Goal: Task Accomplishment & Management: Complete application form

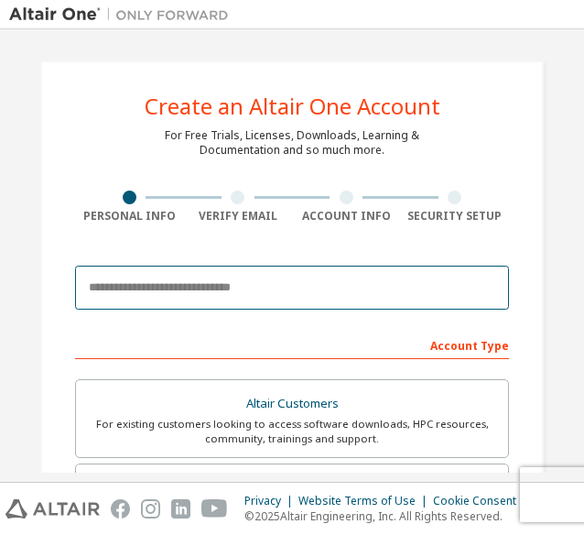
click at [156, 289] on input "email" at bounding box center [292, 287] width 434 height 44
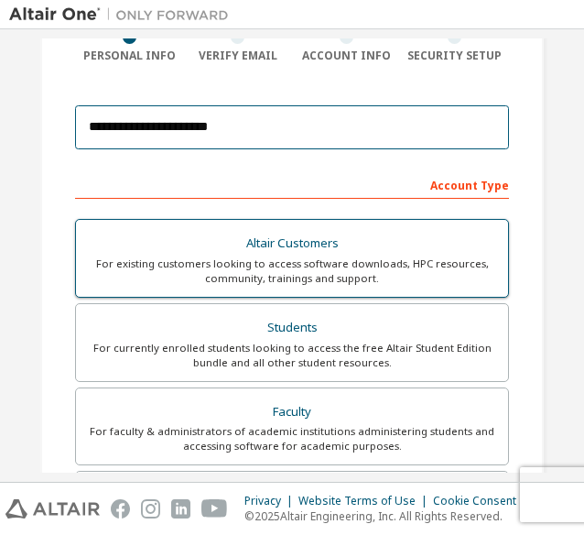
scroll to position [183, 0]
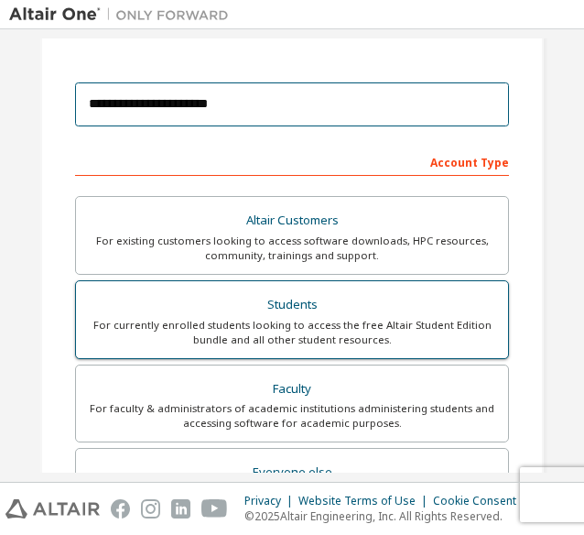
type input "**********"
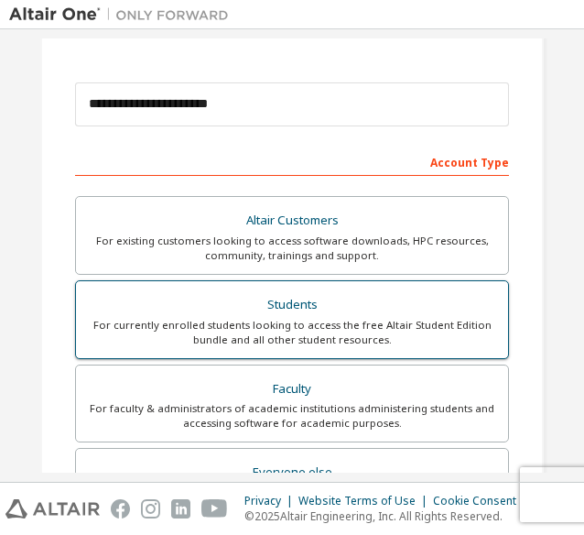
click at [275, 311] on div "Students" at bounding box center [292, 305] width 410 height 26
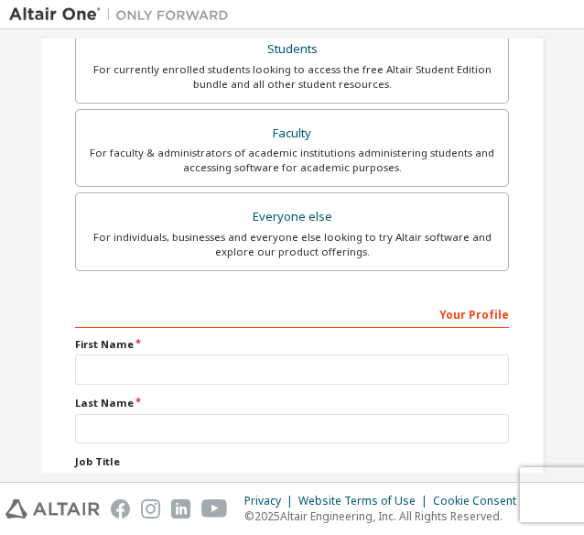
scroll to position [549, 0]
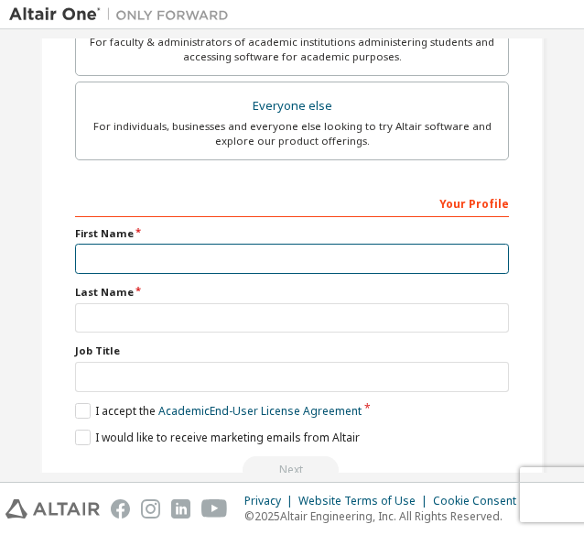
click at [153, 253] on input "text" at bounding box center [292, 258] width 434 height 30
type input "*"
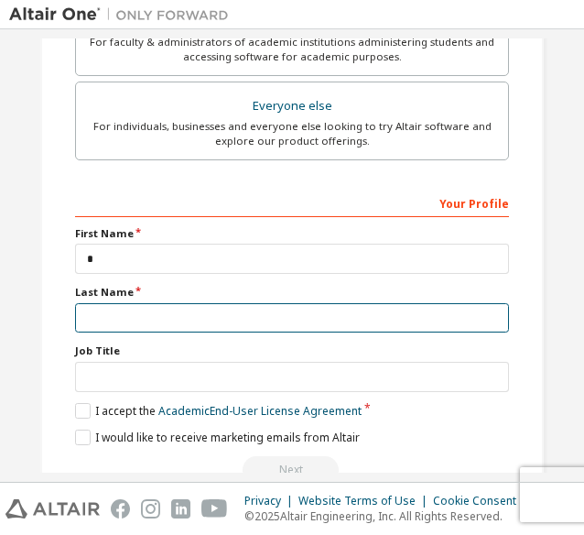
click at [231, 312] on input "text" at bounding box center [292, 318] width 434 height 30
type input "**"
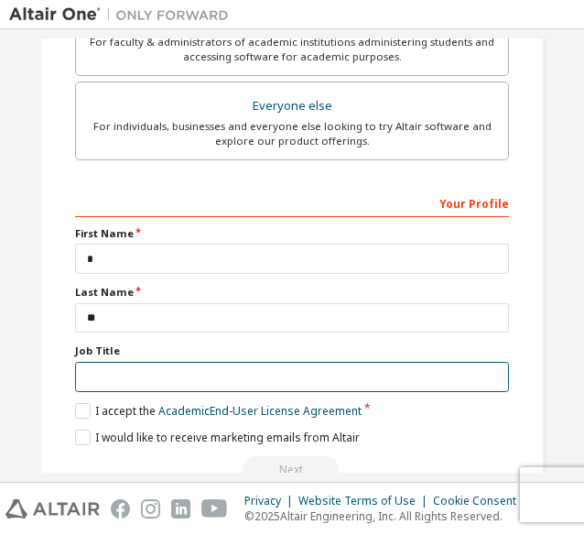
click at [212, 377] on input "text" at bounding box center [292, 377] width 434 height 30
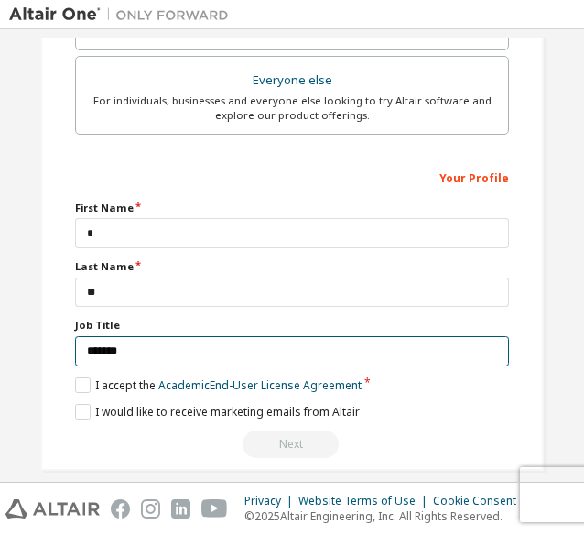
scroll to position [589, 0]
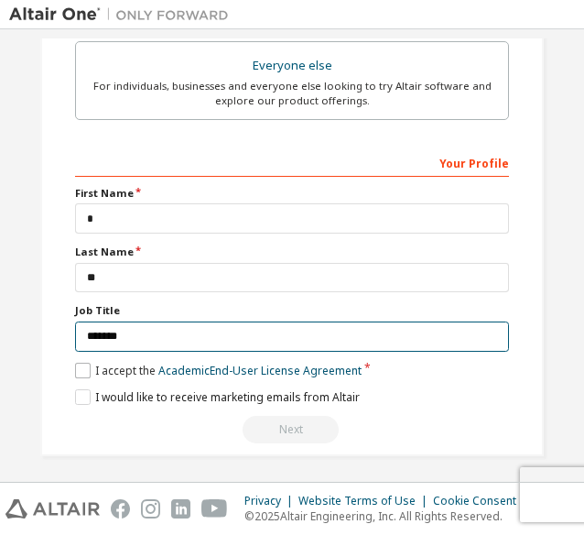
type input "*******"
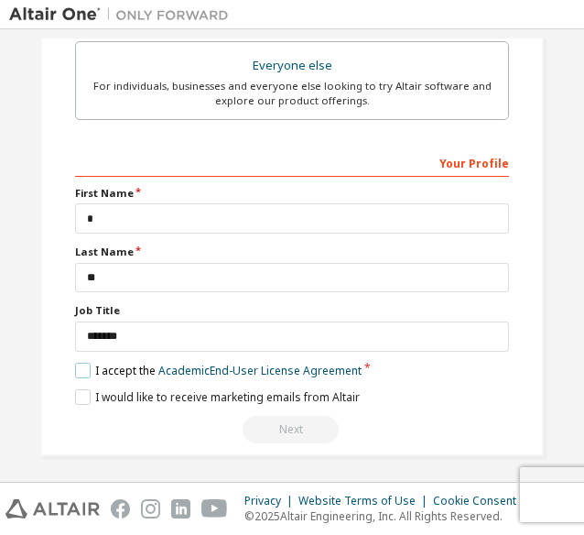
click at [84, 364] on label "I accept the Academic End-User License Agreement" at bounding box center [218, 370] width 286 height 16
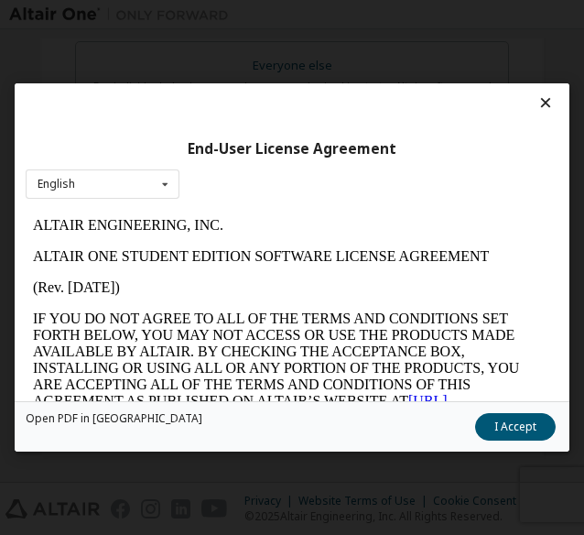
scroll to position [0, 0]
click at [493, 426] on button "I Accept" at bounding box center [515, 426] width 81 height 27
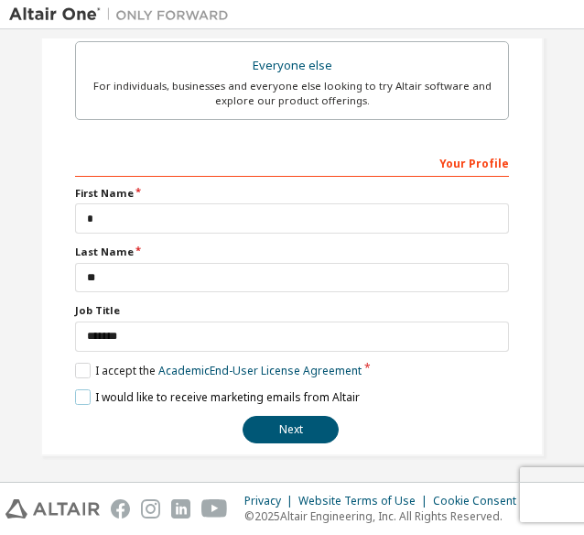
click at [81, 394] on label "I would like to receive marketing emails from Altair" at bounding box center [217, 397] width 285 height 16
click at [84, 389] on label "I would like to receive marketing emails from Altair" at bounding box center [217, 397] width 285 height 16
click at [280, 424] on button "Next" at bounding box center [291, 429] width 96 height 27
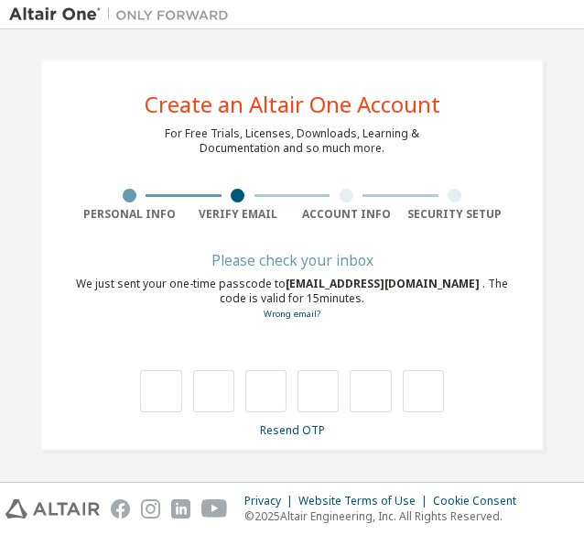
scroll to position [2, 0]
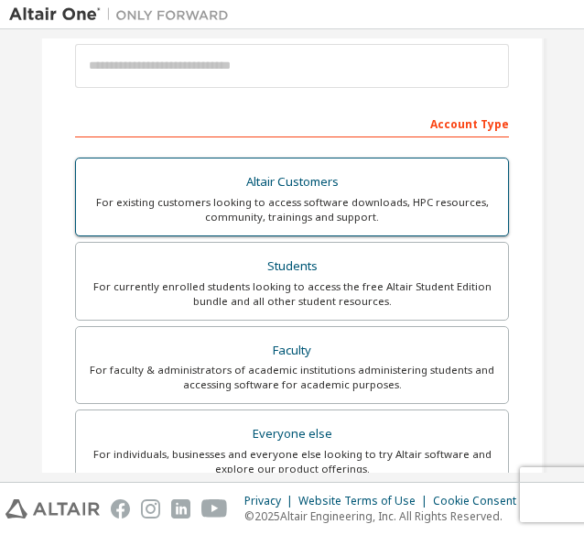
scroll to position [92, 0]
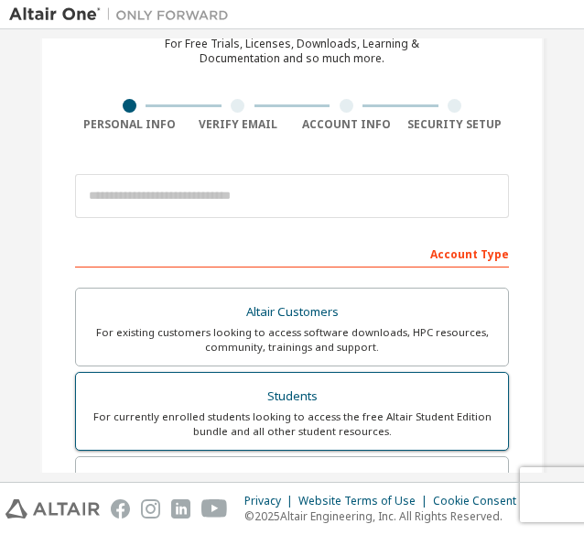
click at [299, 383] on div "Students" at bounding box center [292, 396] width 410 height 26
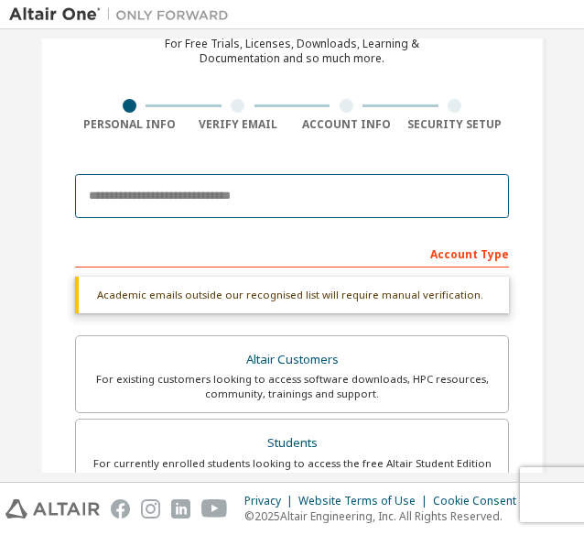
click at [156, 185] on input "email" at bounding box center [292, 196] width 434 height 44
type input "**********"
